Goal: Task Accomplishment & Management: Use online tool/utility

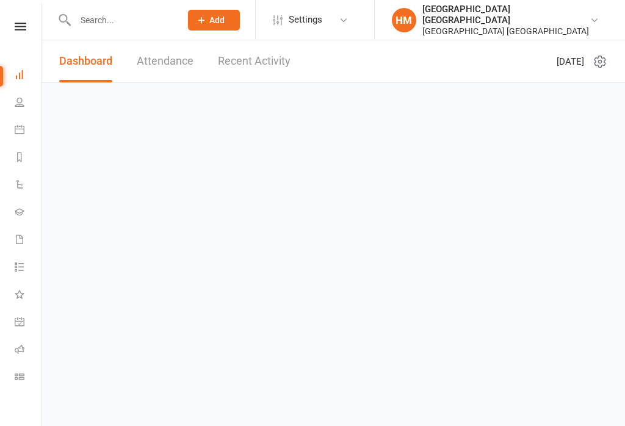
click at [0, 117] on html "Prospect Member Non-attending contact Class / event Appointment Grading event T…" at bounding box center [312, 58] width 625 height 117
click at [17, 374] on icon at bounding box center [20, 377] width 10 height 10
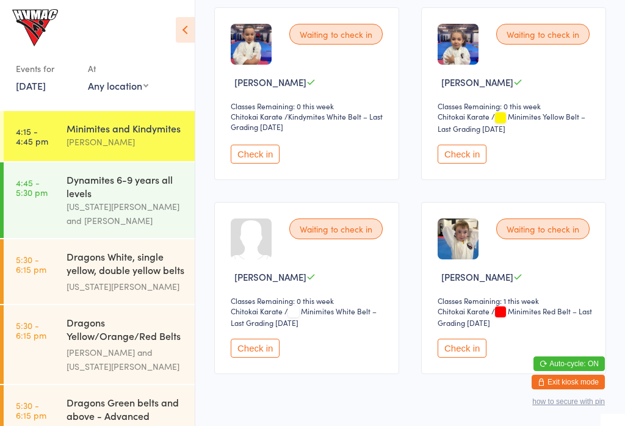
scroll to position [996, 0]
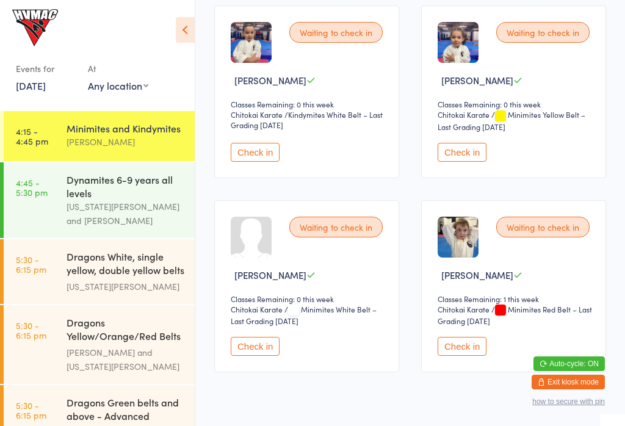
click at [476, 356] on button "Check in" at bounding box center [462, 346] width 49 height 19
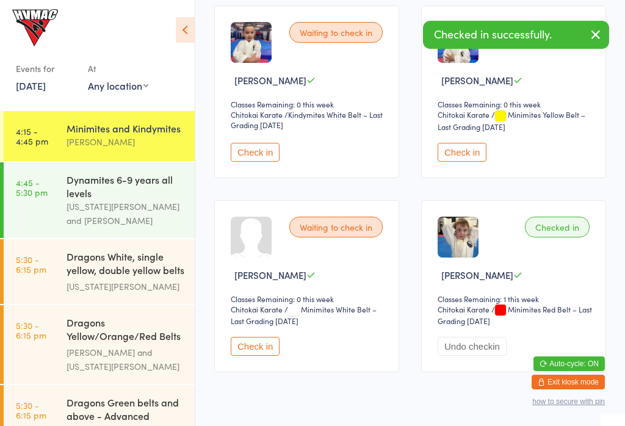
click at [38, 197] on time "4:45 - 5:30 pm" at bounding box center [32, 188] width 32 height 20
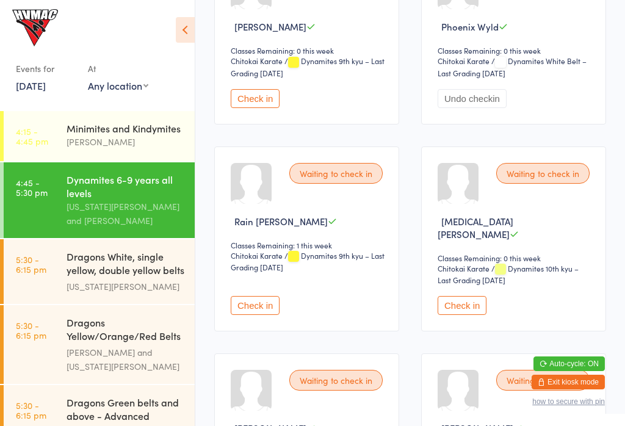
scroll to position [1823, 0]
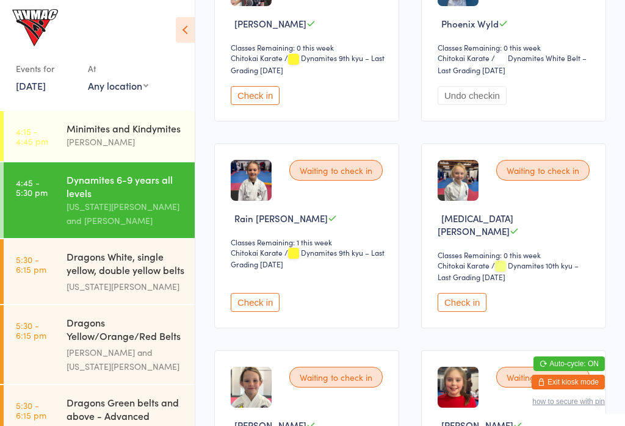
click at [474, 312] on button "Check in" at bounding box center [462, 302] width 49 height 19
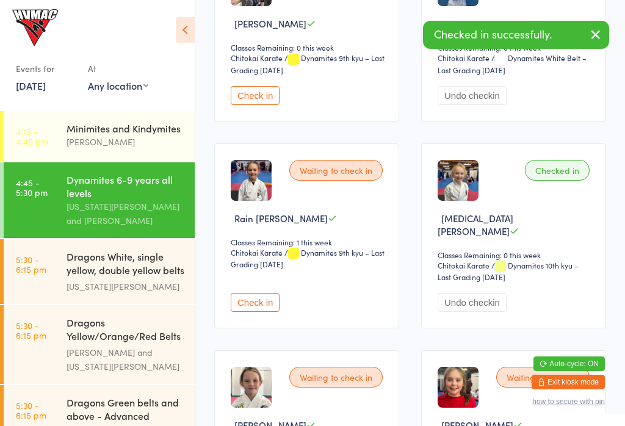
click at [105, 137] on div "[PERSON_NAME]" at bounding box center [126, 142] width 118 height 14
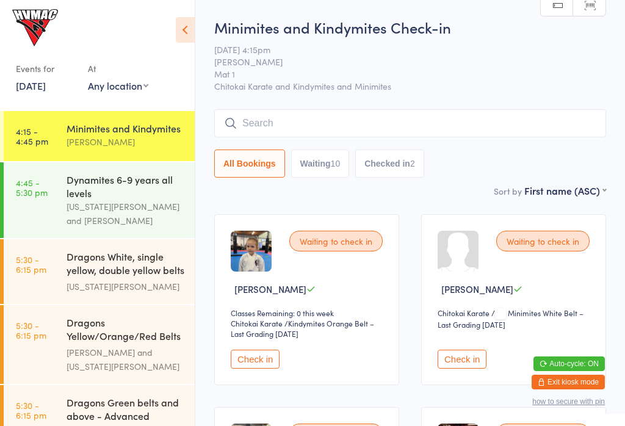
click at [75, 190] on div "Dynamites 6-9 years all levels" at bounding box center [126, 186] width 118 height 27
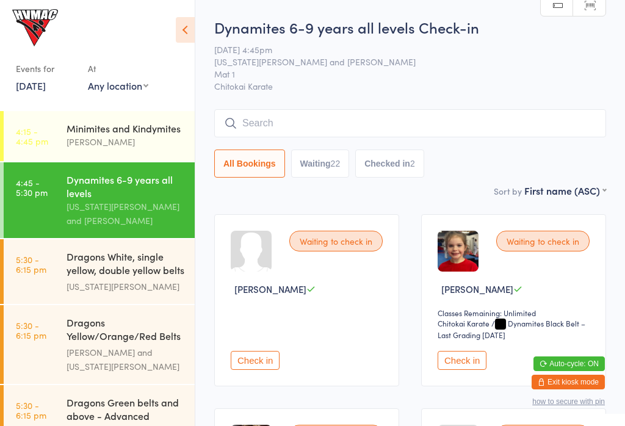
click at [256, 129] on input "search" at bounding box center [410, 123] width 392 height 28
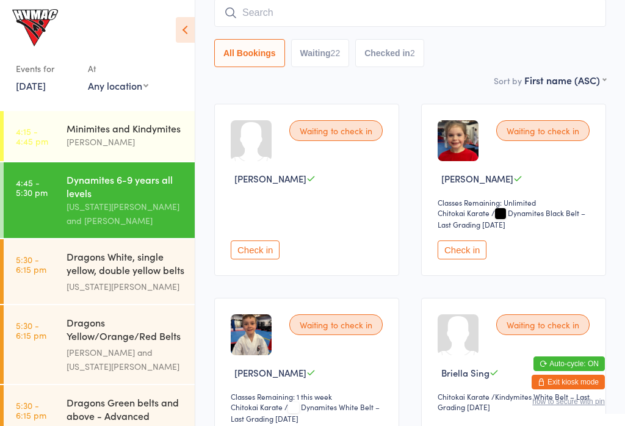
click at [523, 26] on input "search" at bounding box center [410, 13] width 392 height 28
click at [526, 27] on input "search" at bounding box center [410, 13] width 392 height 28
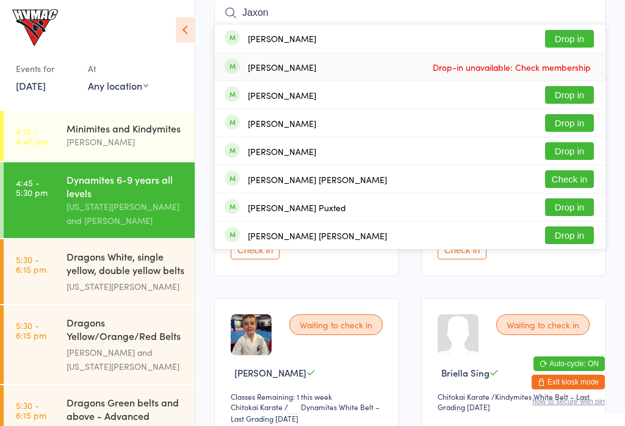
type input "Jaxon"
click at [563, 68] on span "Drop-in unavailable: Check membership" at bounding box center [512, 67] width 164 height 18
type input "Jaxon"
click at [541, 71] on span "Drop-in unavailable: Check membership" at bounding box center [512, 67] width 164 height 18
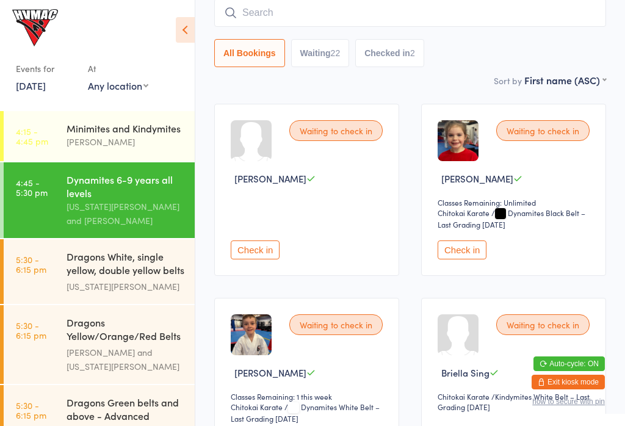
scroll to position [112, 0]
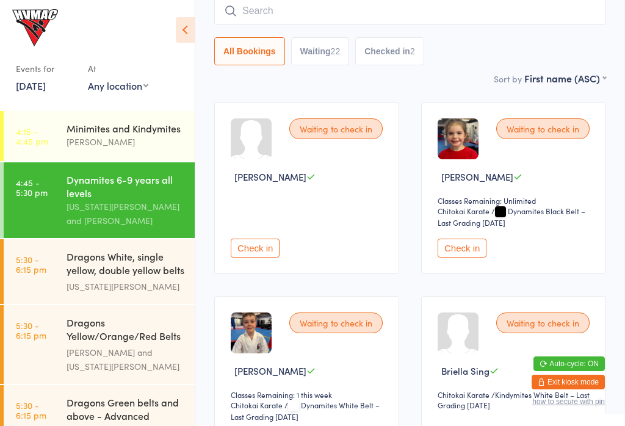
click at [394, 4] on input "search" at bounding box center [410, 11] width 392 height 28
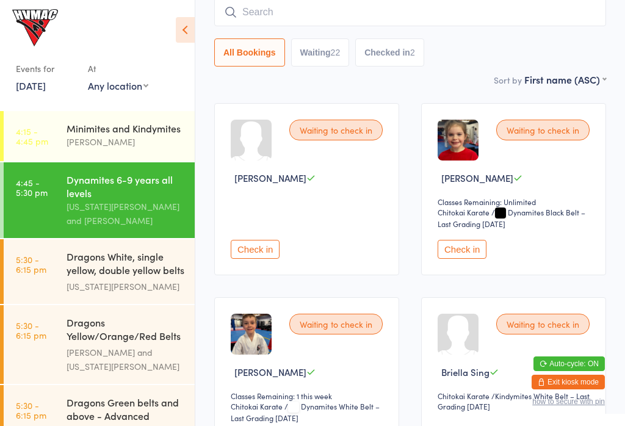
scroll to position [111, 0]
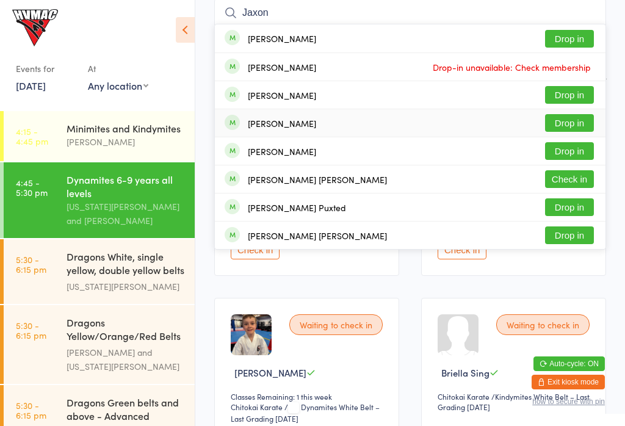
type input "Jaxon"
click at [216, 118] on div "[PERSON_NAME] Drop in" at bounding box center [410, 122] width 391 height 27
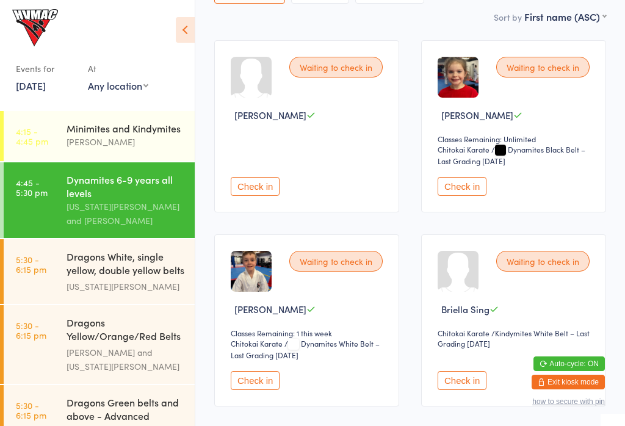
scroll to position [162, 0]
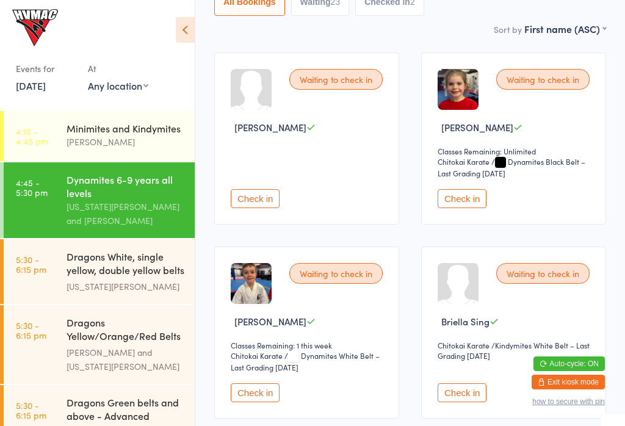
click at [34, 126] on time "4:15 - 4:45 pm" at bounding box center [32, 136] width 32 height 20
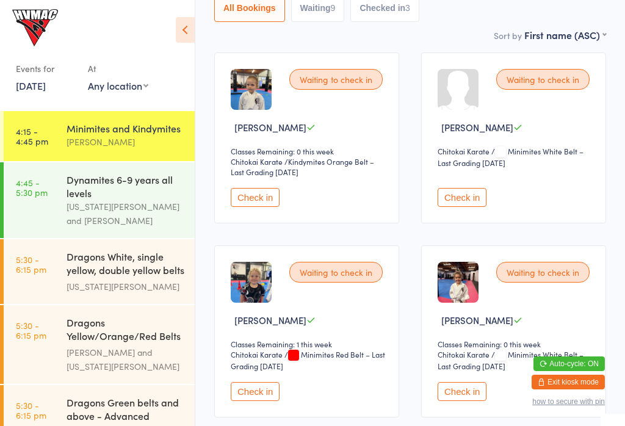
click at [37, 111] on link "4:15 - 4:45 pm Minimites and Kindymites [PERSON_NAME]" at bounding box center [99, 136] width 191 height 50
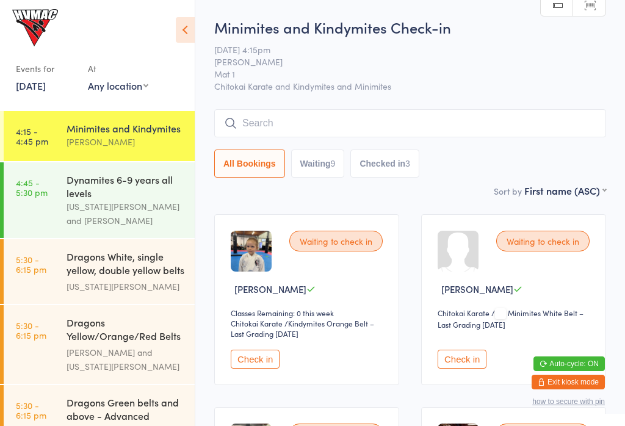
click at [258, 369] on button "Check in" at bounding box center [255, 359] width 49 height 19
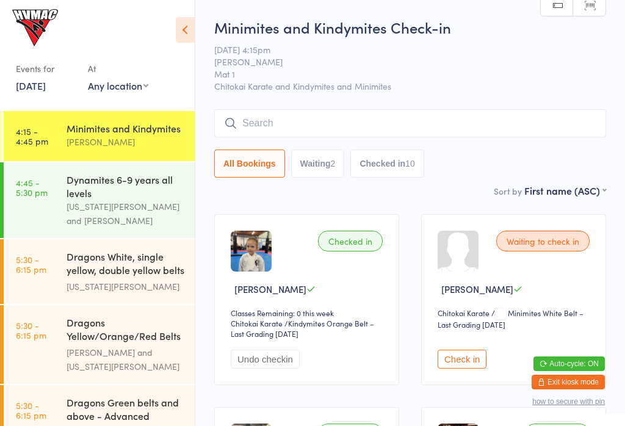
click at [238, 245] on img at bounding box center [251, 251] width 41 height 41
click at [131, 200] on div "Dynamites 6-9 years all levels" at bounding box center [126, 186] width 118 height 27
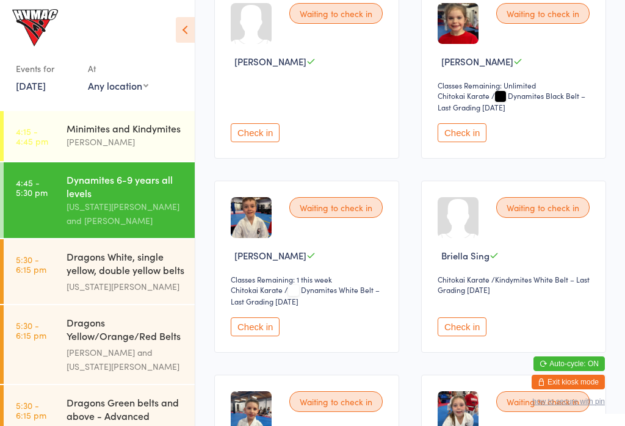
scroll to position [231, 0]
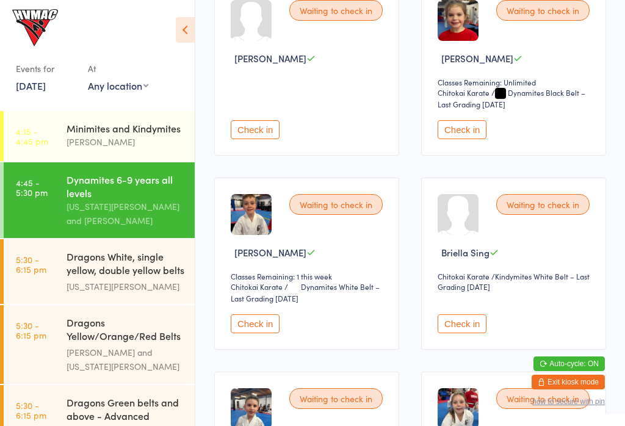
click at [246, 333] on button "Check in" at bounding box center [255, 323] width 49 height 19
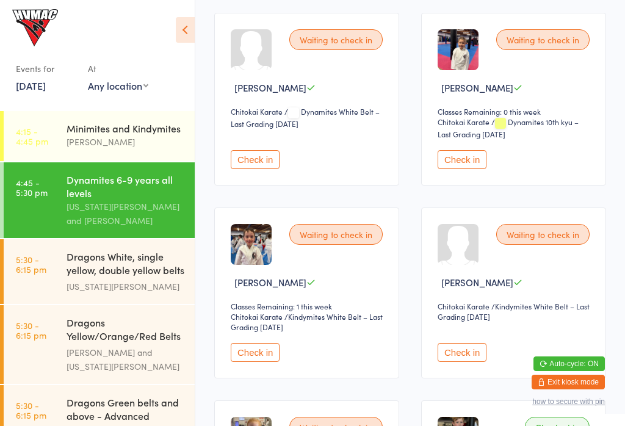
scroll to position [1631, 0]
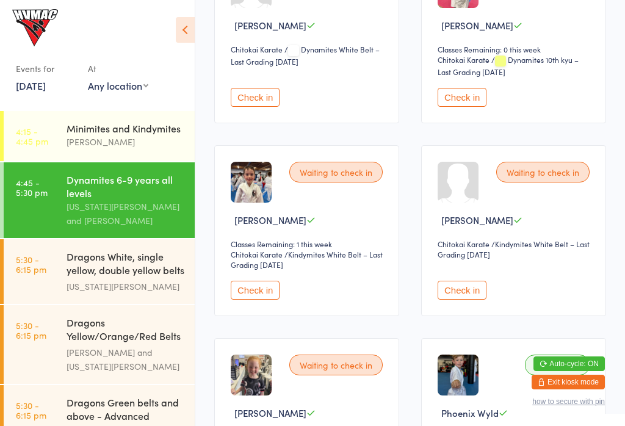
click at [267, 300] on button "Check in" at bounding box center [255, 290] width 49 height 19
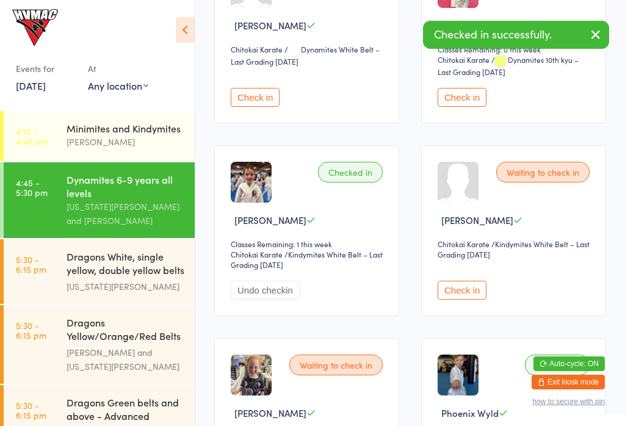
click at [120, 275] on div "Dragons White, single yellow, double yellow belts ..." at bounding box center [126, 265] width 118 height 30
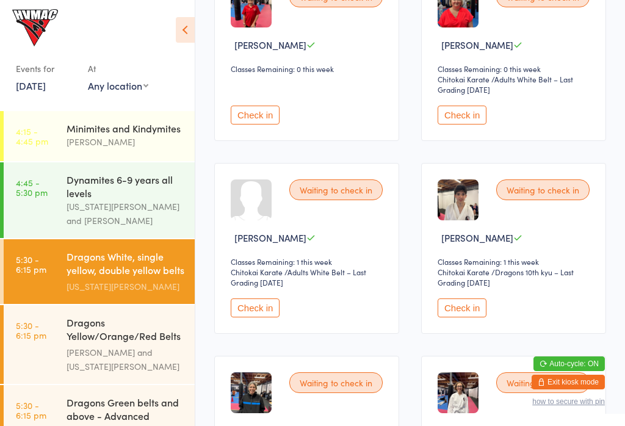
scroll to position [259, 0]
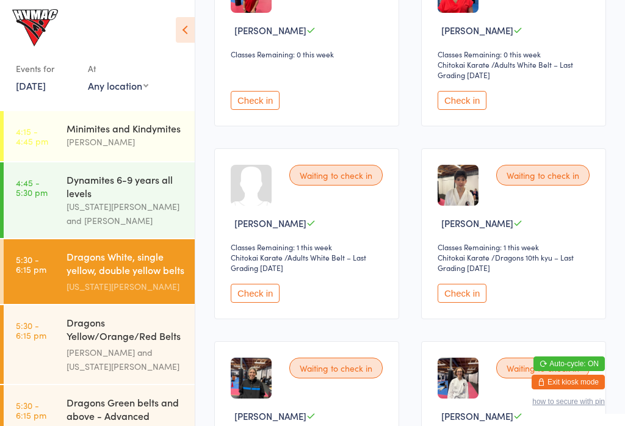
click at [252, 303] on button "Check in" at bounding box center [255, 293] width 49 height 19
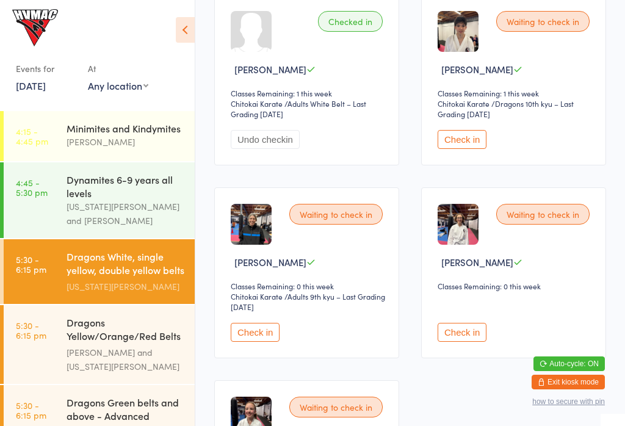
scroll to position [414, 0]
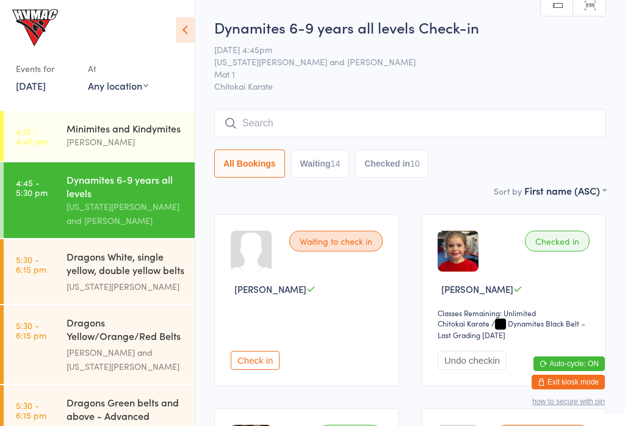
click at [256, 122] on input "search" at bounding box center [410, 123] width 392 height 28
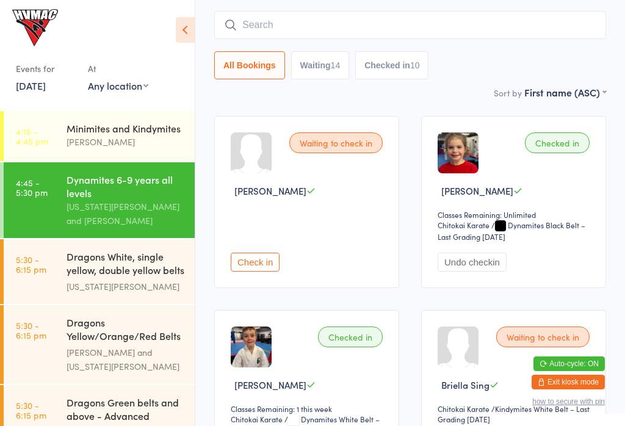
scroll to position [111, 0]
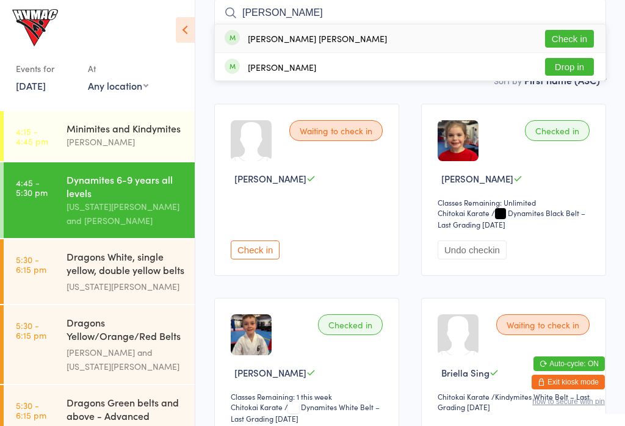
type input "[PERSON_NAME]"
click at [275, 43] on div "[PERSON_NAME] [PERSON_NAME]" at bounding box center [317, 39] width 139 height 10
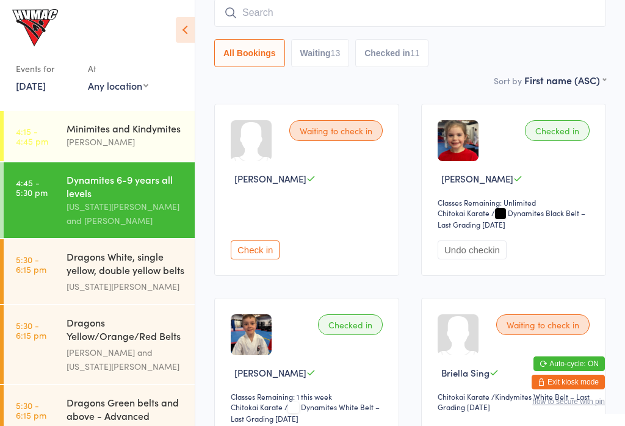
click at [57, 162] on link "4:45 - 5:30 pm Dynamites 6-9 years all levels [US_STATE][PERSON_NAME] and [PERS…" at bounding box center [99, 200] width 191 height 76
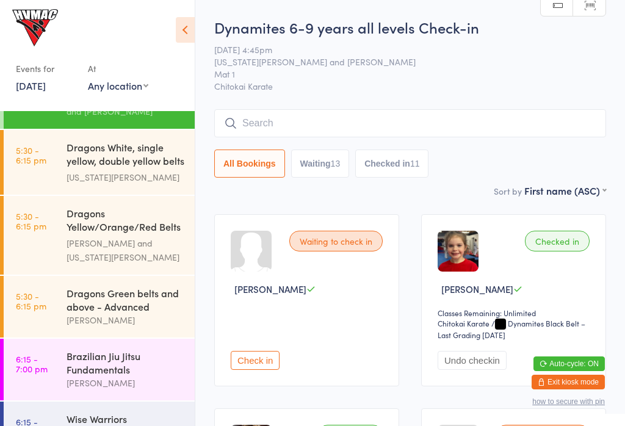
scroll to position [0, 0]
click at [257, 127] on input "search" at bounding box center [410, 123] width 392 height 28
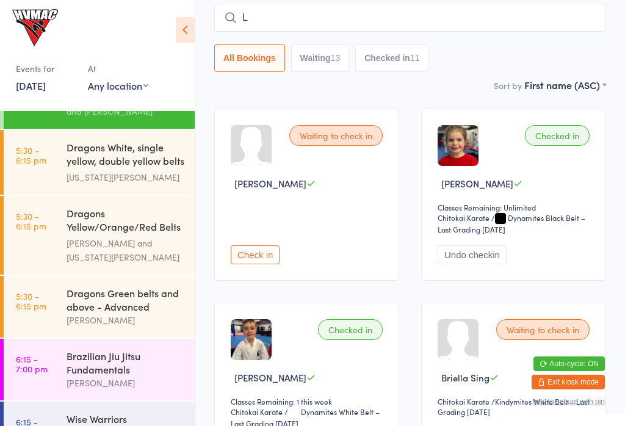
scroll to position [111, 0]
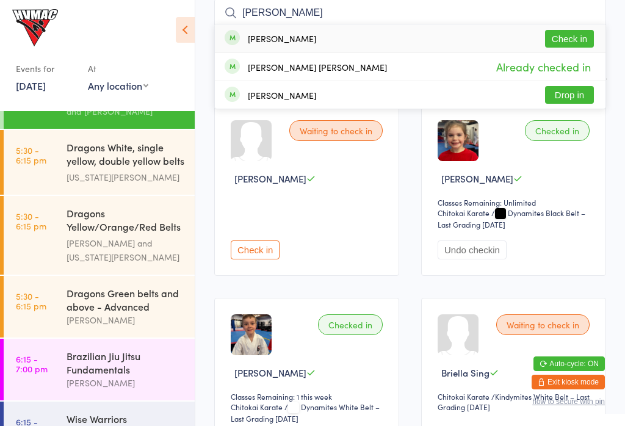
type input "[PERSON_NAME]"
click at [567, 30] on button "Check in" at bounding box center [569, 39] width 49 height 18
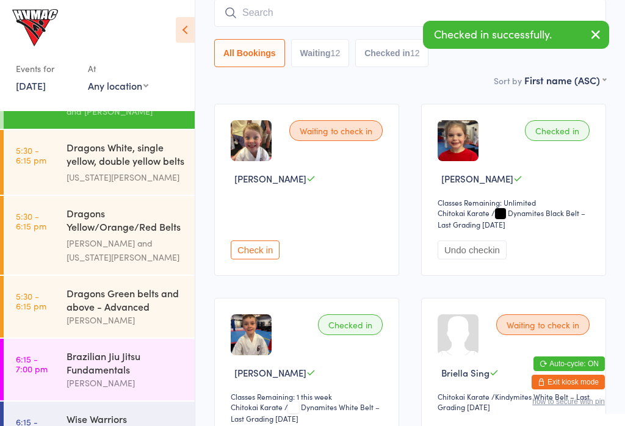
click at [242, 126] on img at bounding box center [251, 140] width 41 height 41
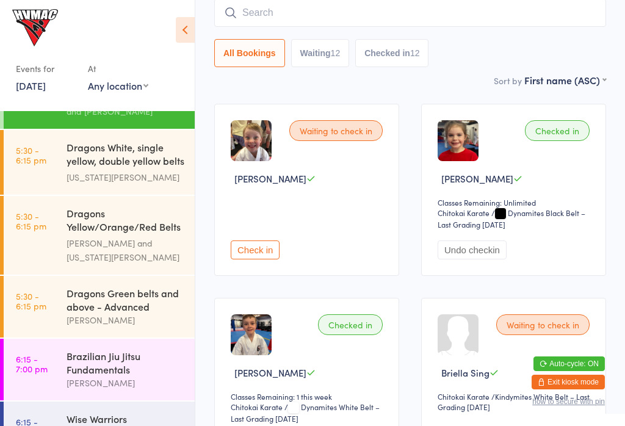
click at [256, 26] on input "search" at bounding box center [410, 13] width 392 height 28
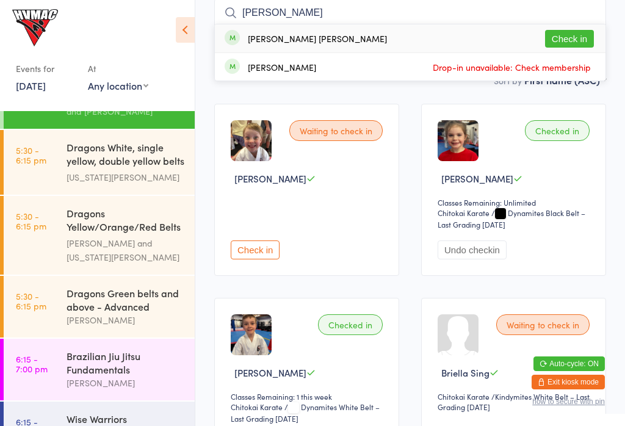
type input "[PERSON_NAME]"
click at [567, 34] on button "Check in" at bounding box center [569, 39] width 49 height 18
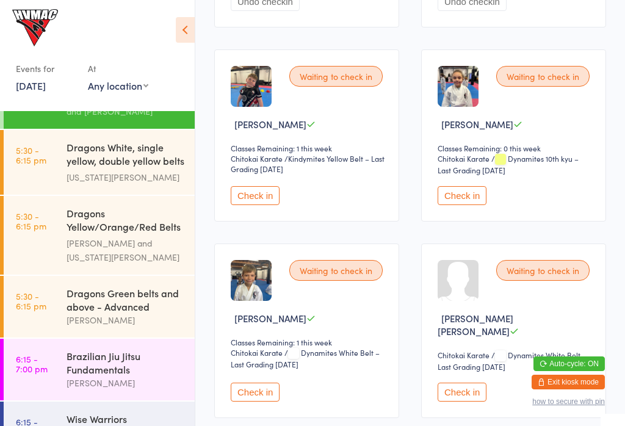
scroll to position [944, 0]
click at [478, 206] on button "Check in" at bounding box center [462, 196] width 49 height 19
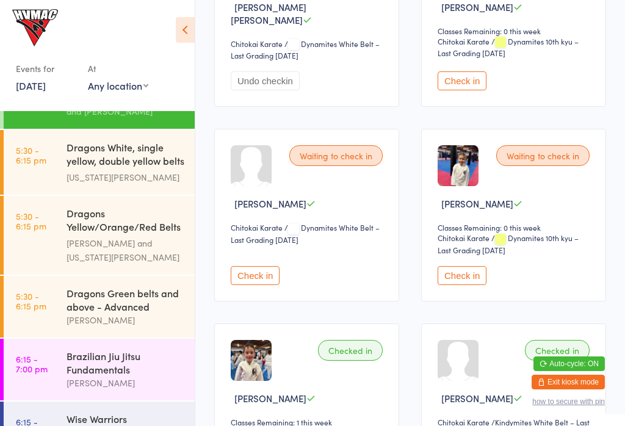
scroll to position [1454, 0]
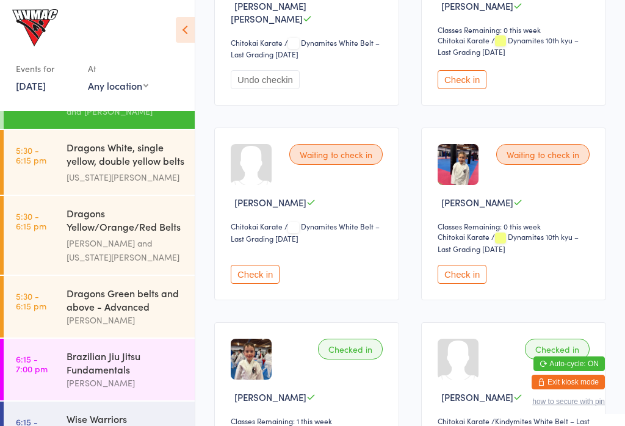
click at [269, 284] on button "Check in" at bounding box center [255, 274] width 49 height 19
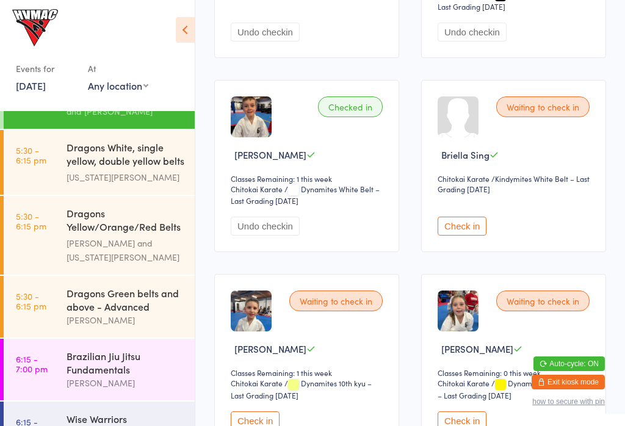
scroll to position [327, 0]
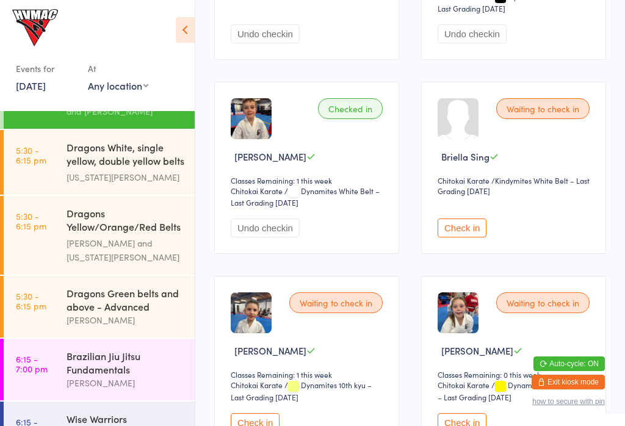
click at [472, 238] on button "Check in" at bounding box center [462, 228] width 49 height 19
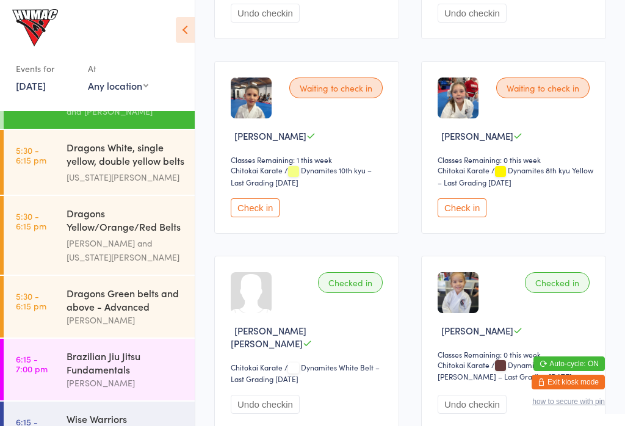
scroll to position [547, 0]
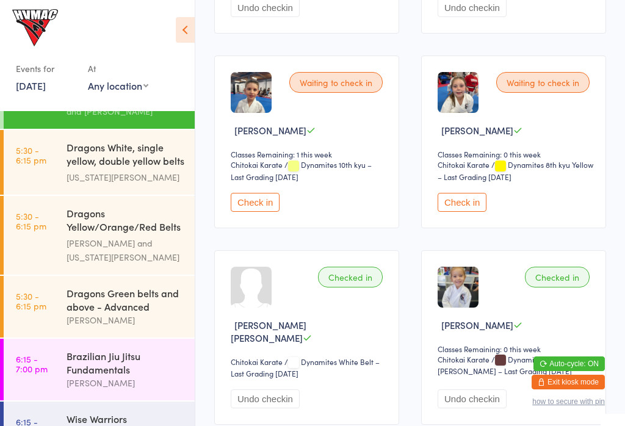
click at [479, 212] on button "Check in" at bounding box center [462, 202] width 49 height 19
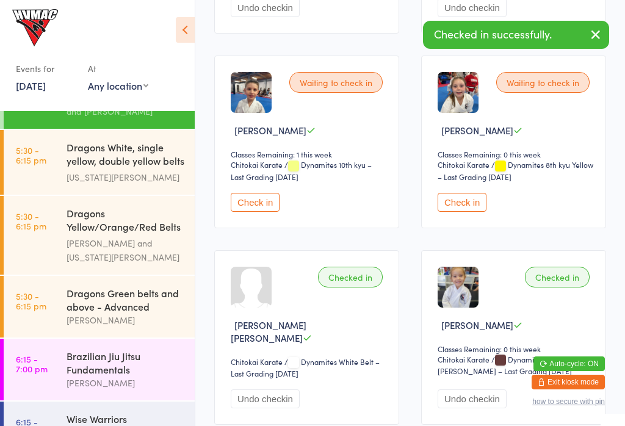
click at [260, 171] on select "Chitokai Karate" at bounding box center [266, 165] width 70 height 12
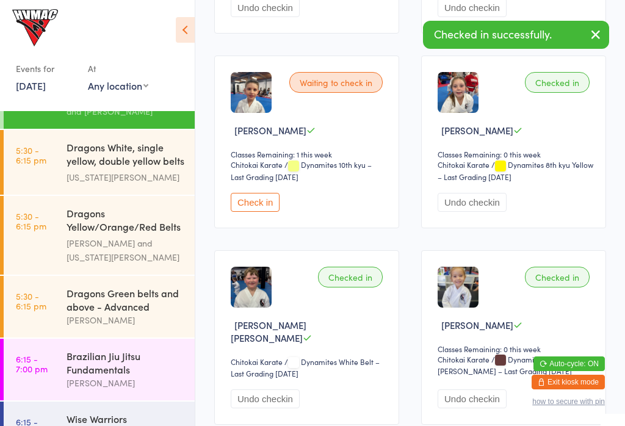
click at [266, 212] on button "Check in" at bounding box center [255, 202] width 49 height 19
click at [261, 212] on button "Check in" at bounding box center [255, 202] width 49 height 19
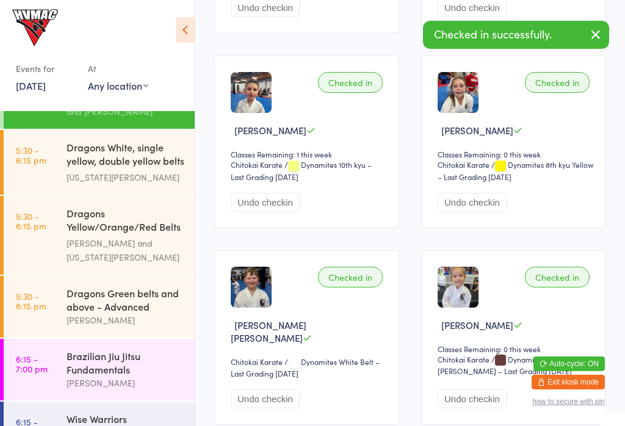
click at [493, 408] on button "Undo checkin" at bounding box center [472, 399] width 69 height 19
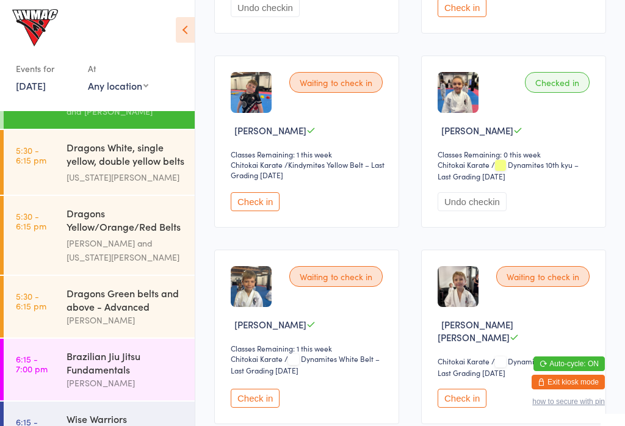
scroll to position [950, 0]
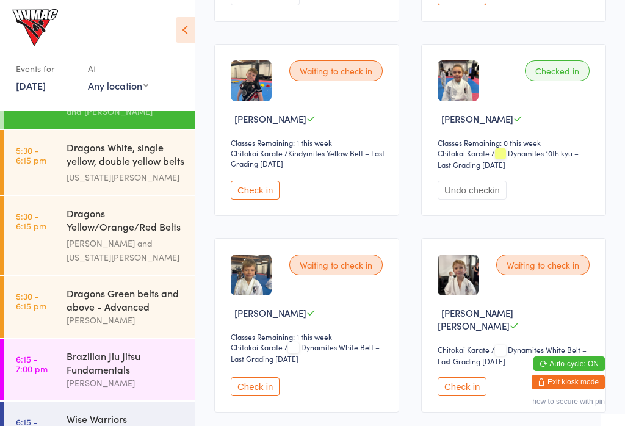
click at [246, 200] on button "Check in" at bounding box center [255, 190] width 49 height 19
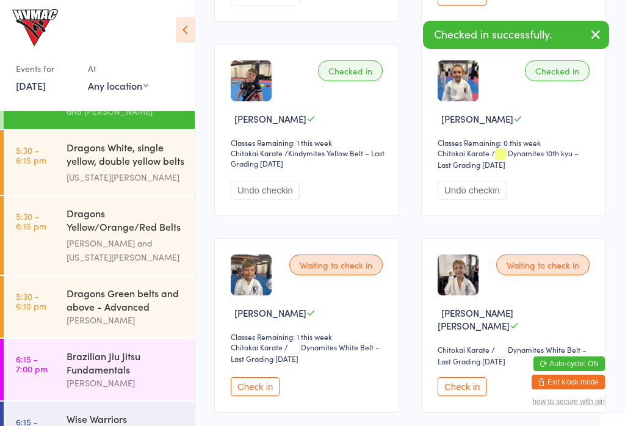
click at [252, 354] on select "Chitokai Karate" at bounding box center [266, 348] width 70 height 12
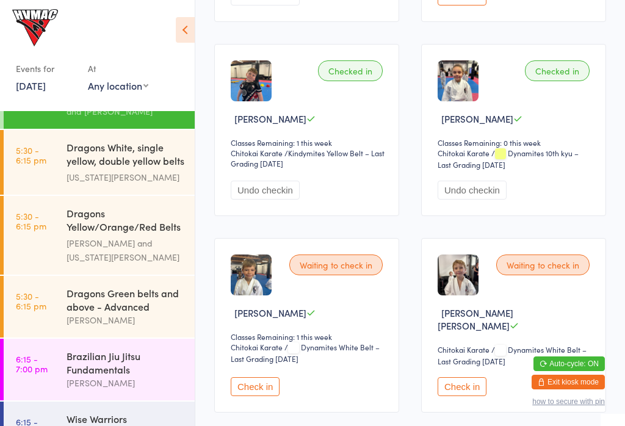
click at [253, 396] on button "Check in" at bounding box center [255, 386] width 49 height 19
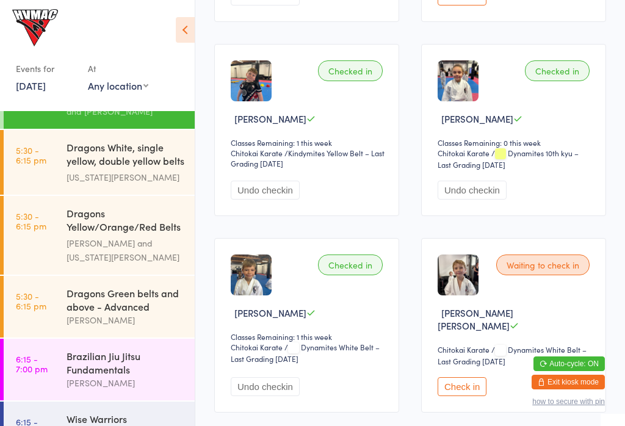
click at [108, 168] on div "Dragons White, single yellow, double yellow belts ..." at bounding box center [126, 155] width 118 height 30
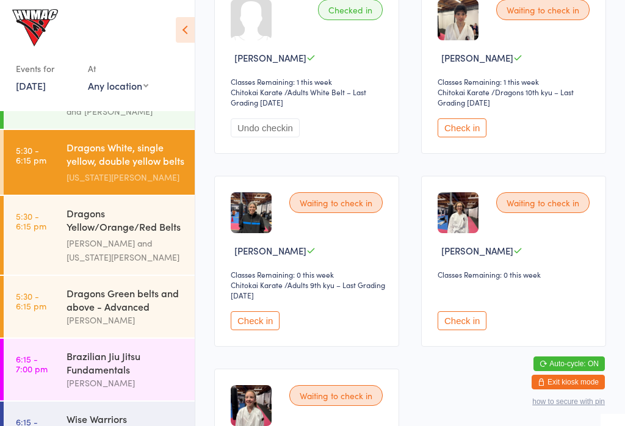
scroll to position [425, 0]
click at [261, 330] on button "Check in" at bounding box center [255, 320] width 49 height 19
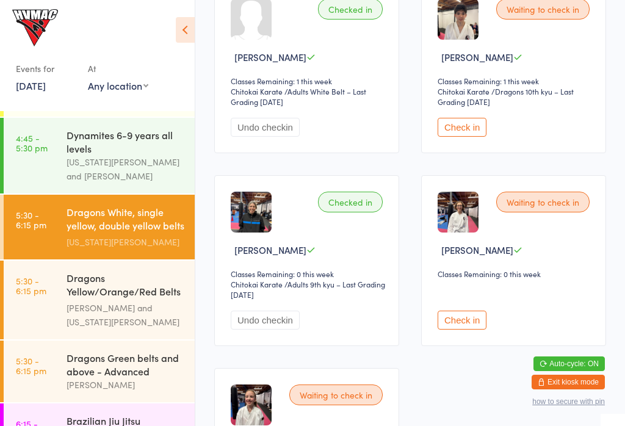
scroll to position [0, 0]
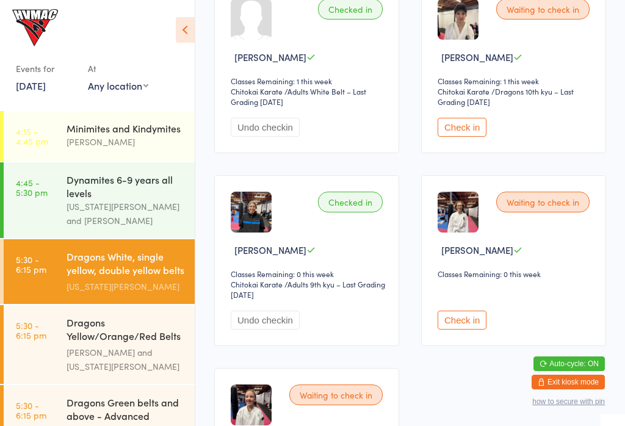
click at [84, 210] on div "[US_STATE][PERSON_NAME] and [PERSON_NAME]" at bounding box center [126, 214] width 118 height 28
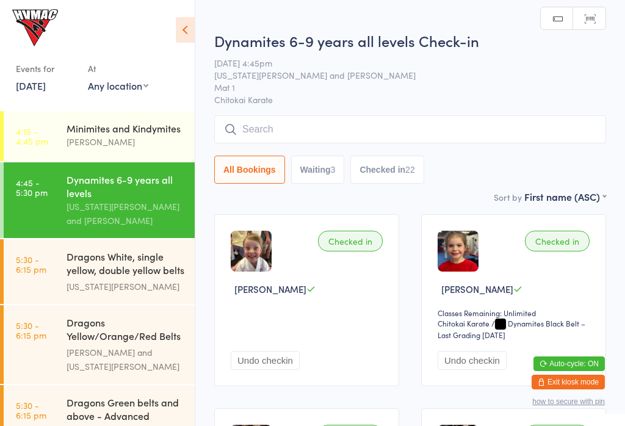
click at [378, 184] on button "Checked in 22" at bounding box center [386, 170] width 73 height 28
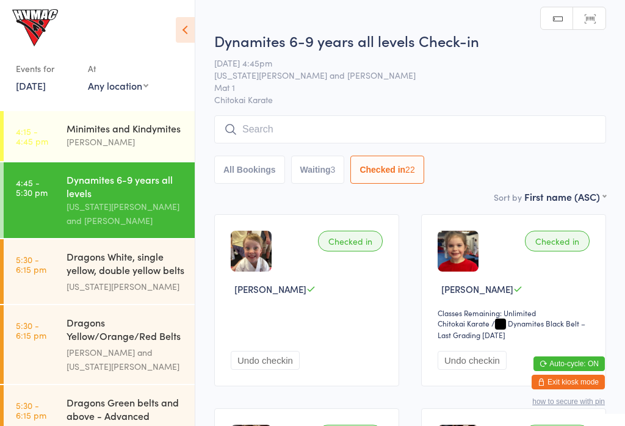
click at [177, 23] on icon at bounding box center [185, 30] width 19 height 26
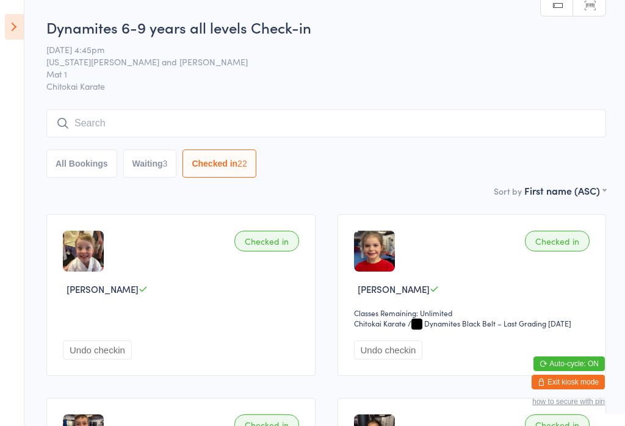
click at [141, 174] on button "Waiting 3" at bounding box center [150, 164] width 54 height 28
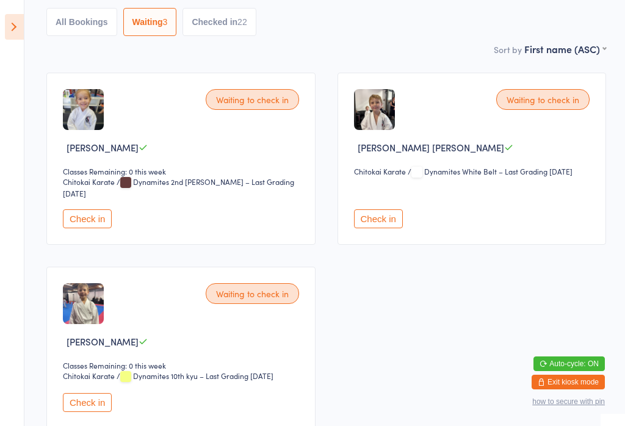
scroll to position [145, 0]
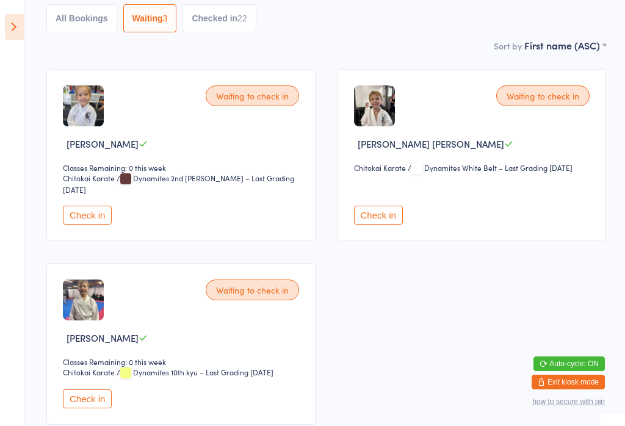
click at [74, 216] on button "Check in" at bounding box center [87, 215] width 49 height 19
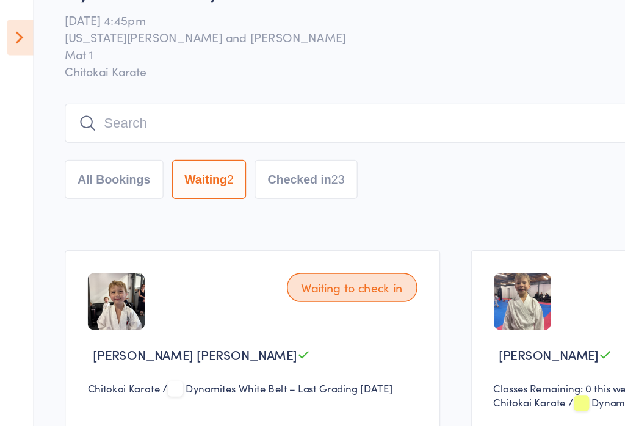
scroll to position [4, 0]
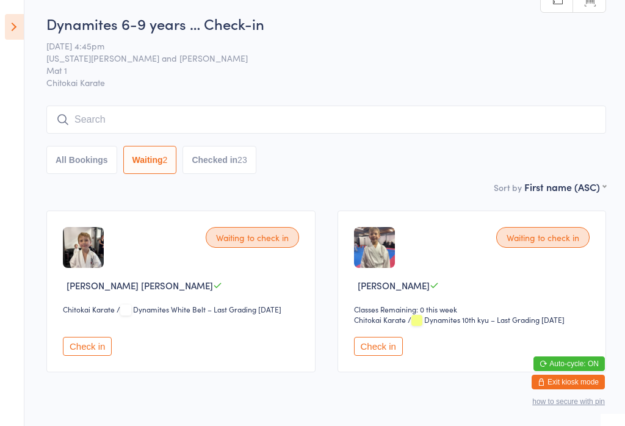
click at [95, 355] on button "Check in" at bounding box center [87, 346] width 49 height 19
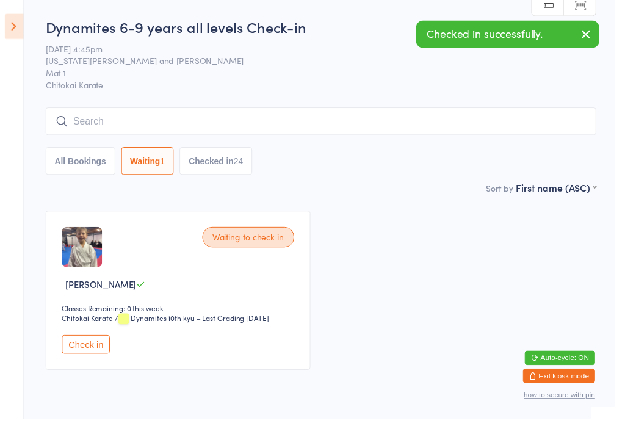
scroll to position [40, 0]
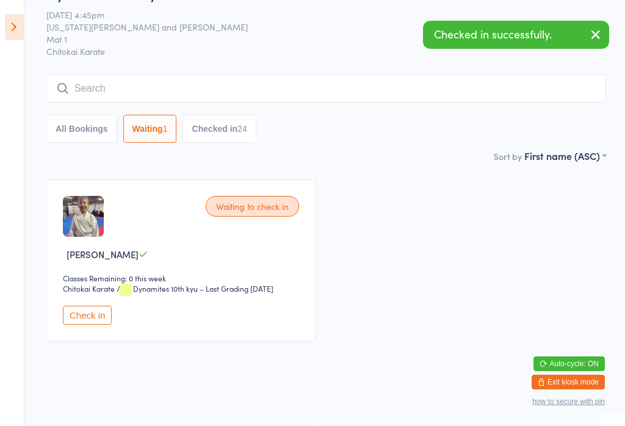
click at [91, 325] on button "Check in" at bounding box center [87, 315] width 49 height 19
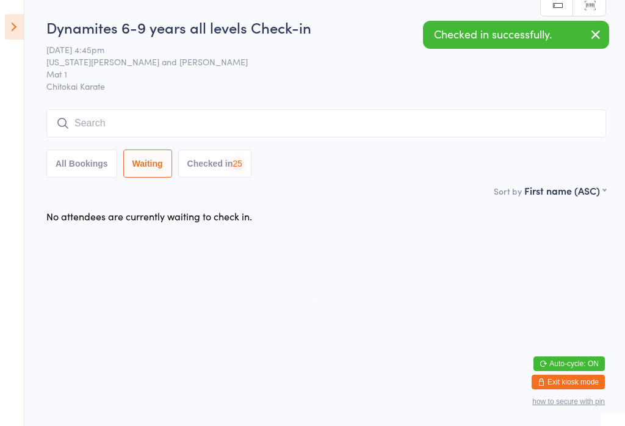
scroll to position [0, 0]
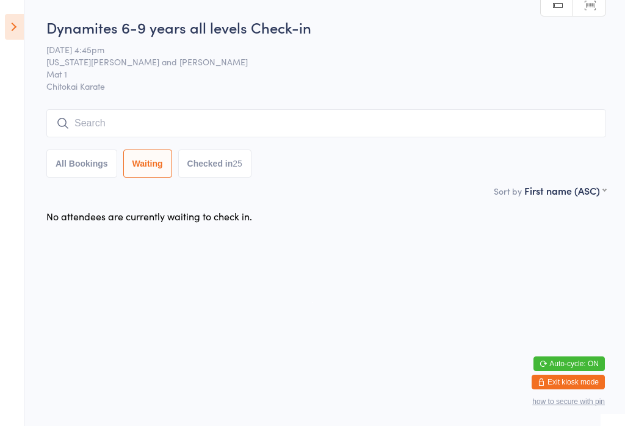
click at [87, 164] on button "All Bookings" at bounding box center [81, 164] width 71 height 28
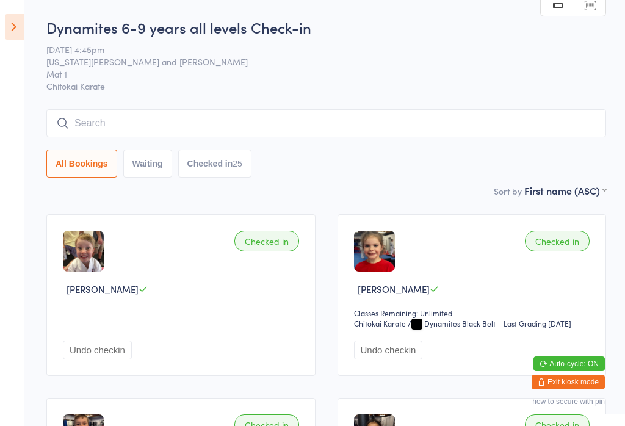
click at [10, 33] on icon at bounding box center [14, 27] width 19 height 26
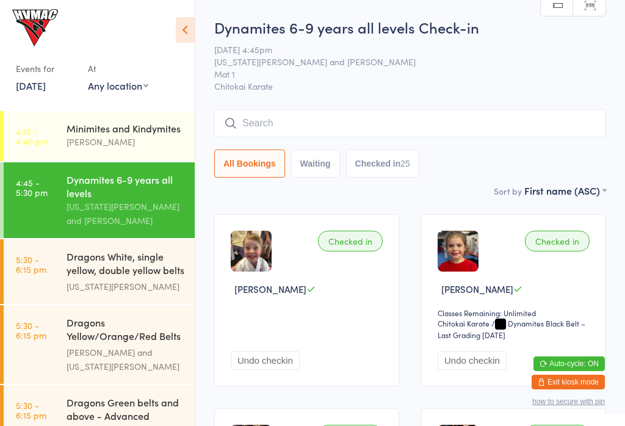
click at [74, 266] on div "Dragons White, single yellow, double yellow belts ..." at bounding box center [126, 265] width 118 height 30
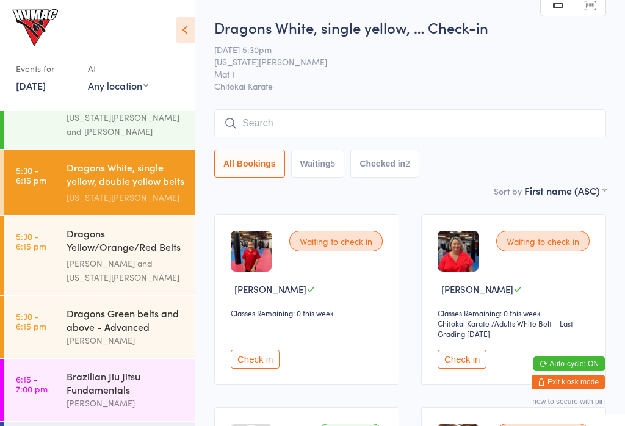
scroll to position [95, 0]
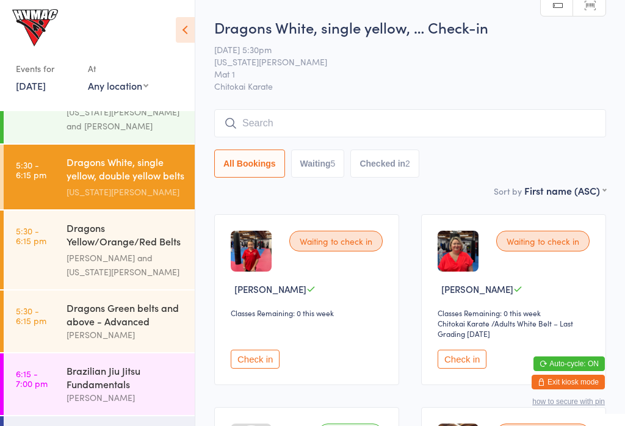
click at [131, 251] on div "Dragons Yellow/Orange/Red Belts - Intermediates" at bounding box center [126, 236] width 118 height 30
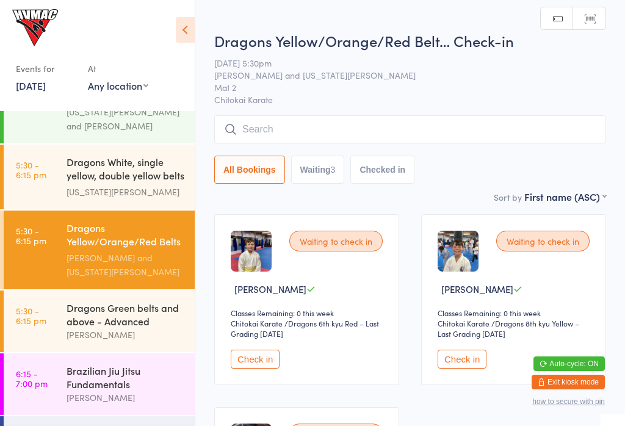
click at [339, 128] on input "search" at bounding box center [410, 129] width 392 height 28
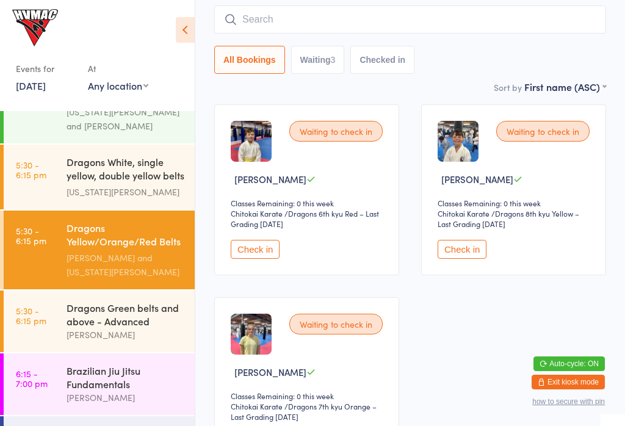
scroll to position [117, 0]
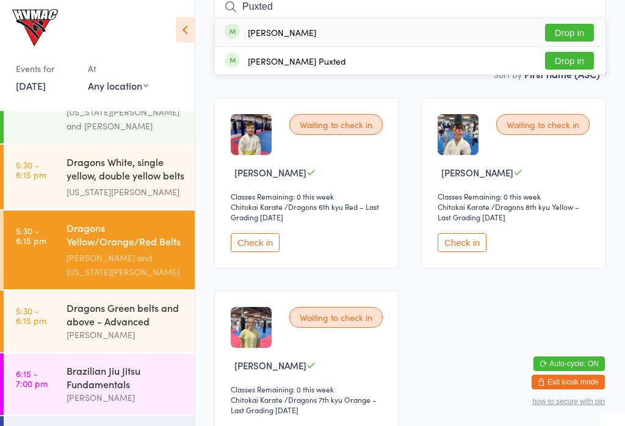
type input "Puxted"
click at [578, 25] on button "Drop in" at bounding box center [569, 33] width 49 height 18
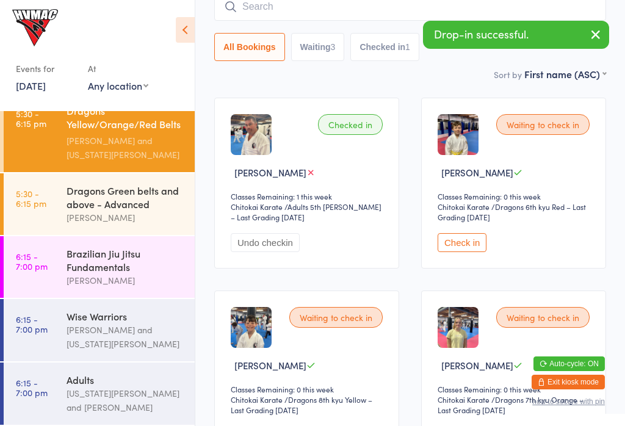
scroll to position [220, 0]
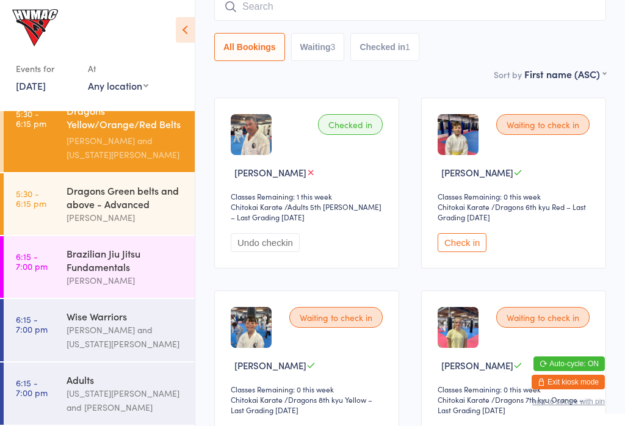
click at [136, 247] on div "Brazilian Jiu Jitsu Fundamentals" at bounding box center [126, 260] width 118 height 27
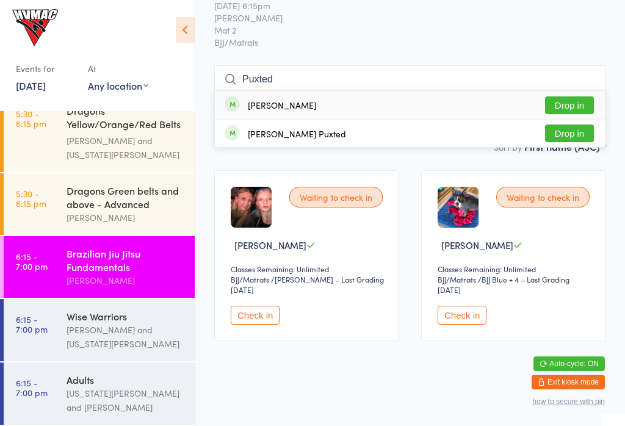
type input "Puxted"
click at [577, 91] on div "[PERSON_NAME] Drop in" at bounding box center [410, 105] width 391 height 28
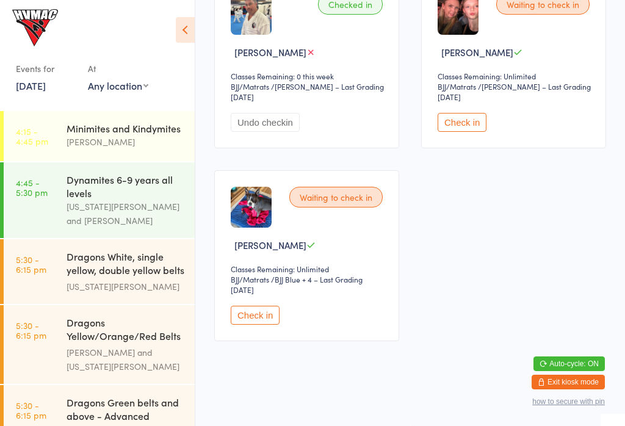
scroll to position [436, 0]
click at [24, 255] on time "5:30 - 6:15 pm" at bounding box center [31, 265] width 31 height 20
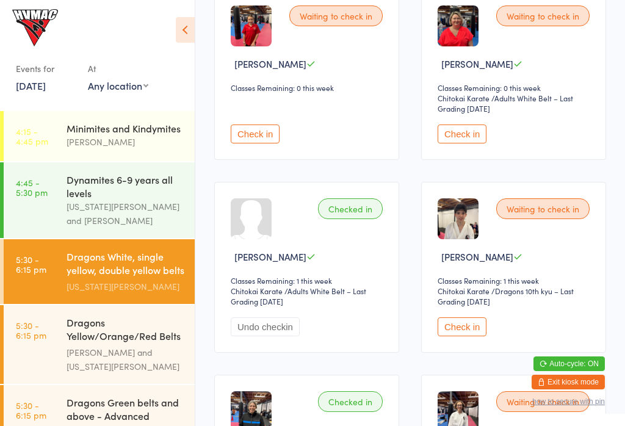
scroll to position [230, 0]
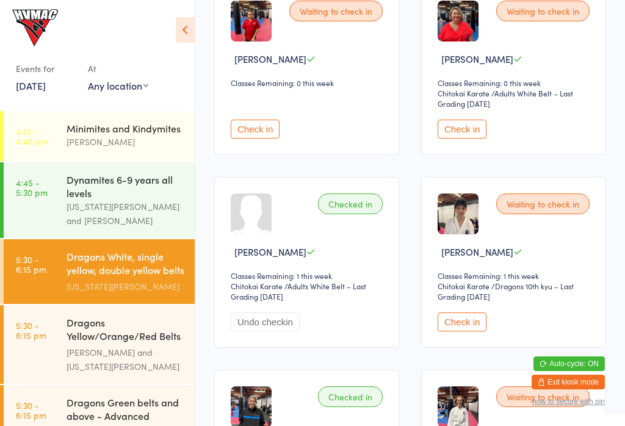
click at [241, 139] on button "Check in" at bounding box center [255, 129] width 49 height 19
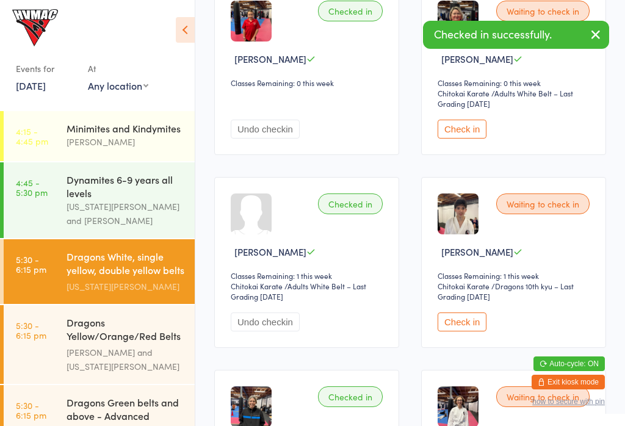
click at [458, 139] on button "Check in" at bounding box center [462, 129] width 49 height 19
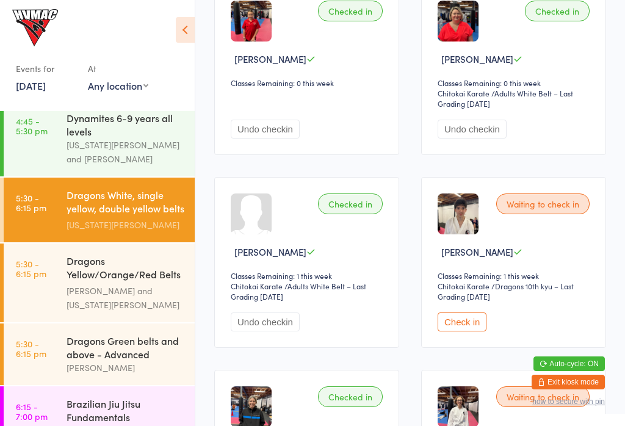
scroll to position [64, 0]
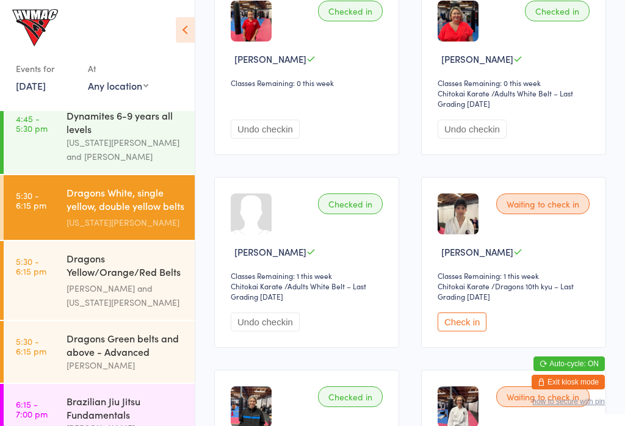
click at [132, 358] on div "Dragons Green belts and above - Advanced" at bounding box center [126, 345] width 118 height 27
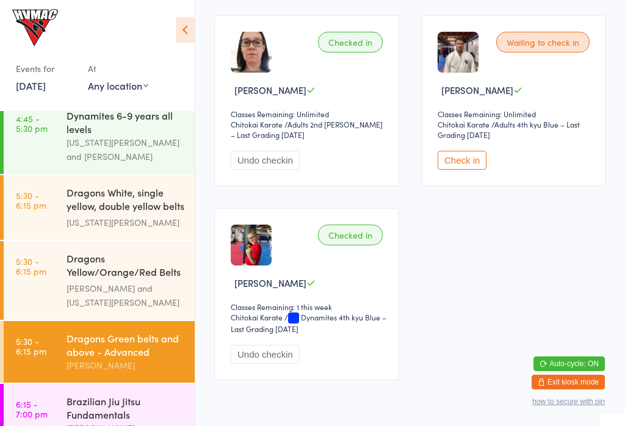
scroll to position [766, 0]
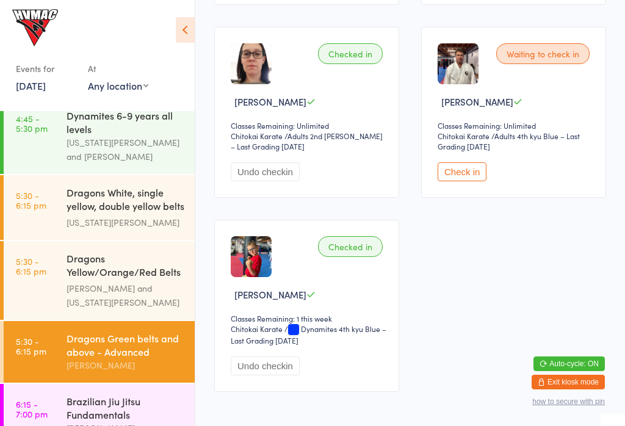
click at [472, 181] on button "Check in" at bounding box center [462, 171] width 49 height 19
click at [117, 203] on div "Dragons White, single yellow, double yellow belts ..." at bounding box center [126, 201] width 118 height 30
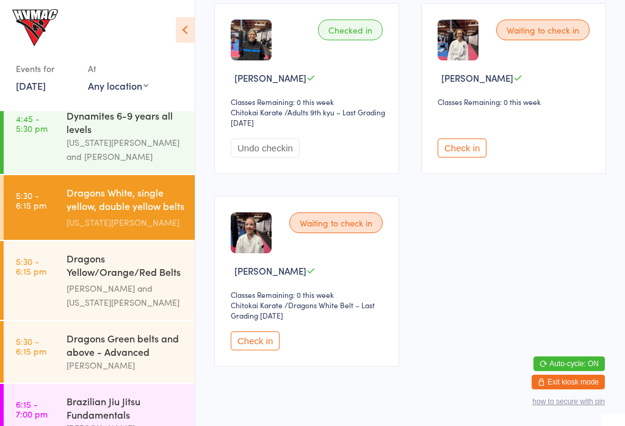
scroll to position [594, 0]
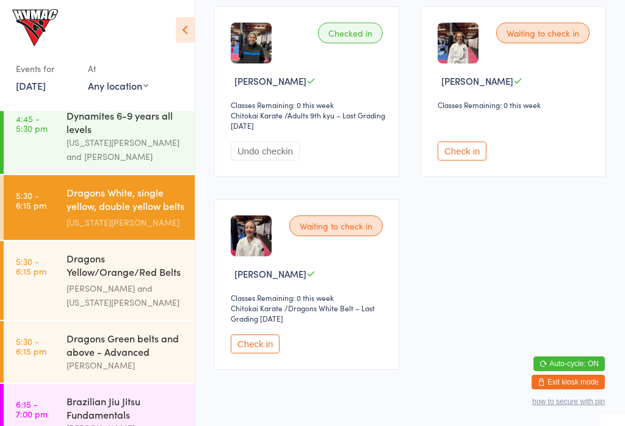
click at [465, 161] on button "Check in" at bounding box center [462, 151] width 49 height 19
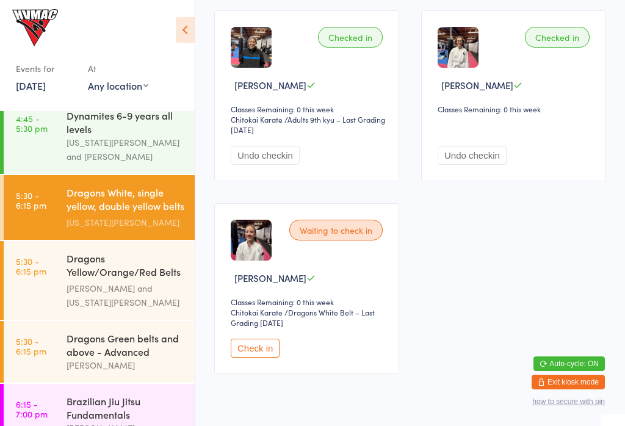
scroll to position [606, 0]
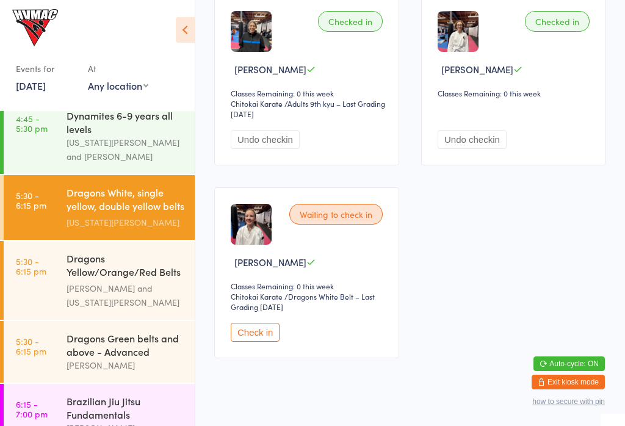
click at [256, 342] on button "Check in" at bounding box center [255, 332] width 49 height 19
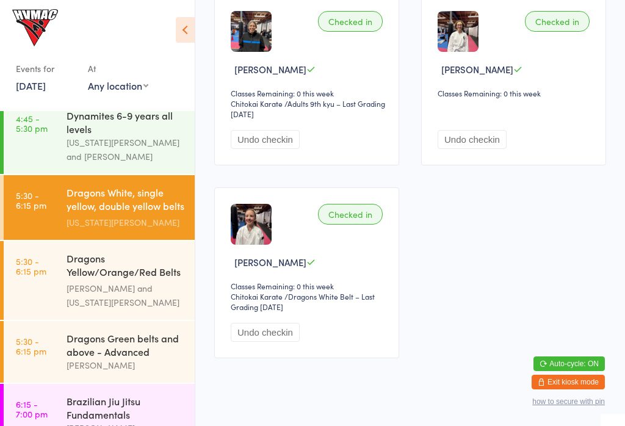
click at [137, 284] on div "[PERSON_NAME] and [US_STATE][PERSON_NAME]" at bounding box center [126, 295] width 118 height 28
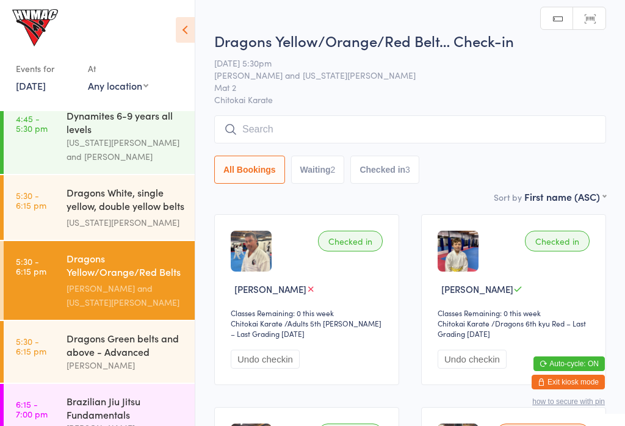
click at [126, 357] on div "Dragons Green belts and above - Advanced" at bounding box center [126, 345] width 118 height 27
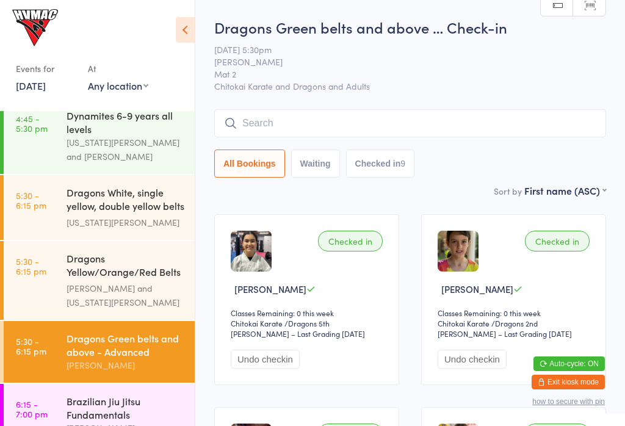
click at [139, 281] on div "Dragons Yellow/Orange/Red Belts - Intermediates" at bounding box center [126, 267] width 118 height 30
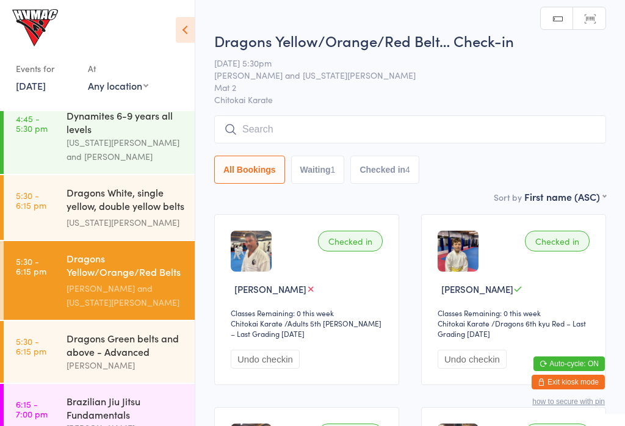
click at [309, 174] on button "Waiting 1" at bounding box center [318, 170] width 54 height 28
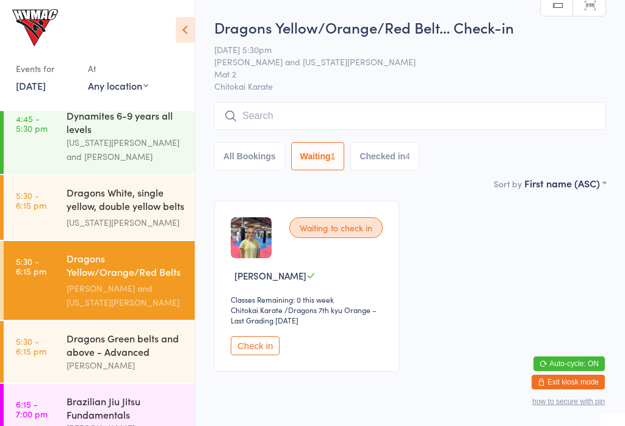
scroll to position [13, 0]
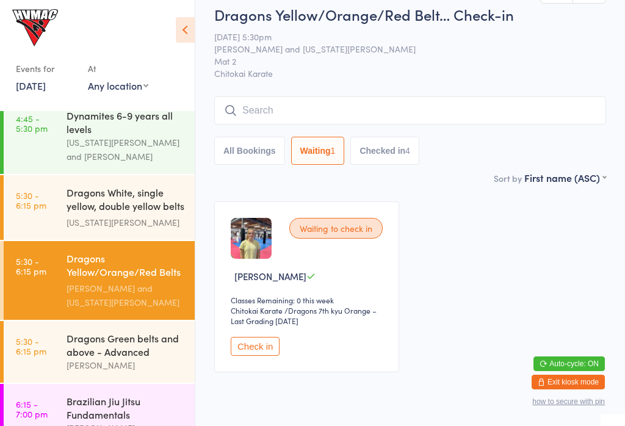
click at [253, 151] on button "All Bookings" at bounding box center [249, 151] width 71 height 28
